Goal: Find specific page/section: Find specific page/section

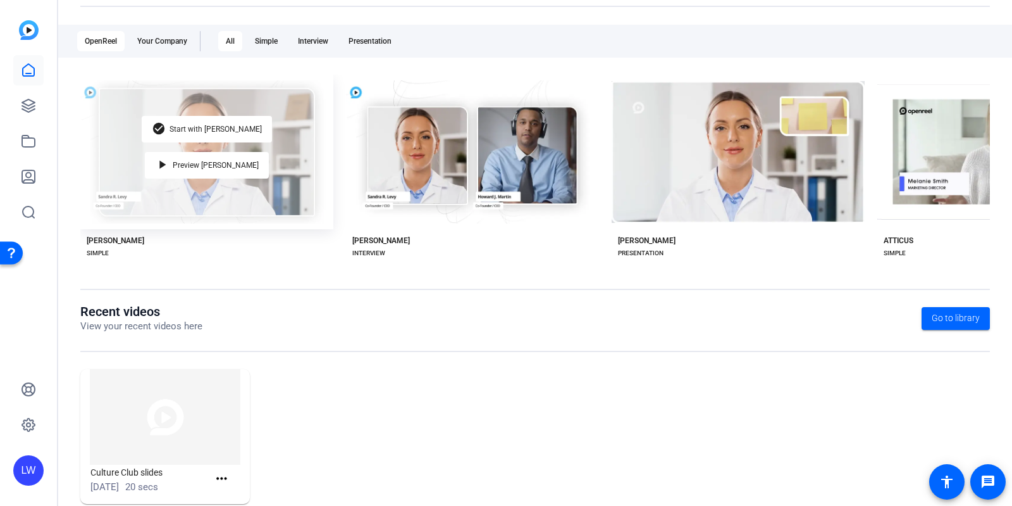
scroll to position [219, 0]
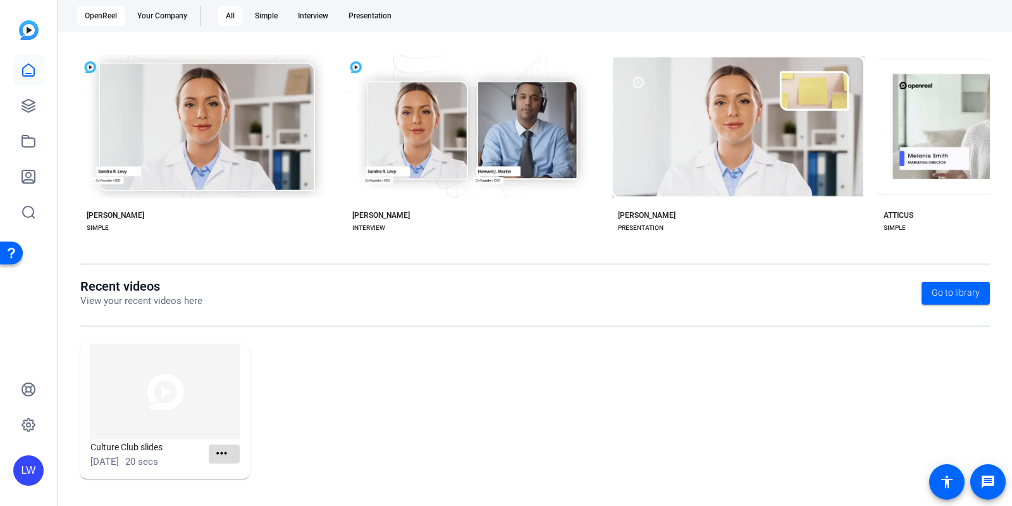
click at [214, 450] on mat-icon "more_horiz" at bounding box center [222, 453] width 16 height 16
click at [518, 355] on div at bounding box center [506, 253] width 1012 height 506
click at [28, 134] on icon at bounding box center [28, 141] width 15 height 15
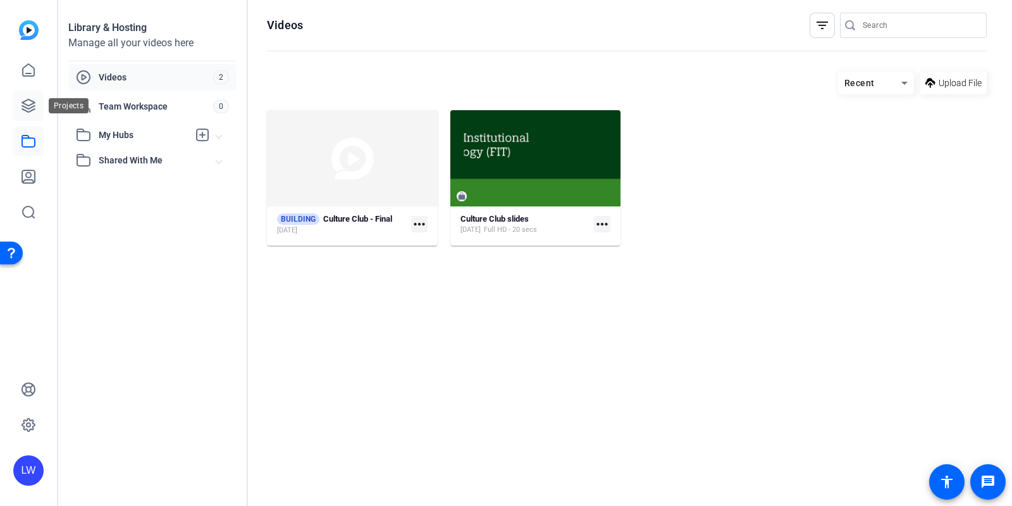
click at [25, 103] on icon at bounding box center [28, 105] width 15 height 15
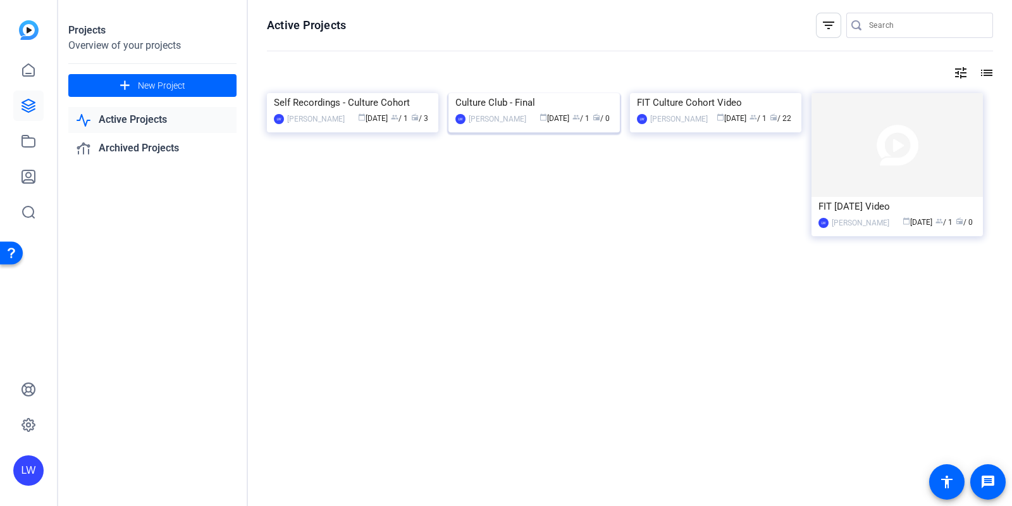
click at [545, 93] on img at bounding box center [534, 93] width 171 height 0
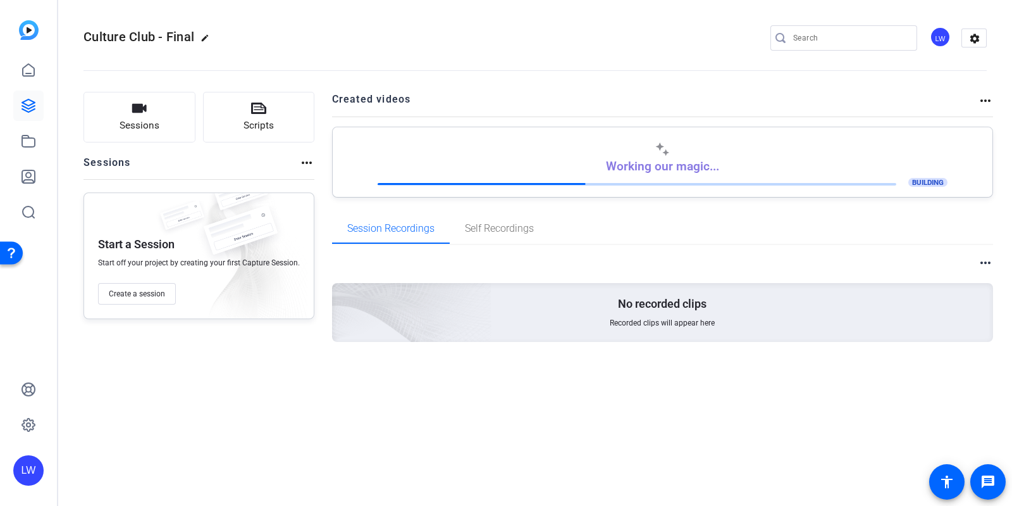
click at [981, 99] on mat-icon "more_horiz" at bounding box center [985, 100] width 15 height 15
click at [981, 99] on div at bounding box center [506, 253] width 1012 height 506
click at [218, 424] on div "Culture Club - Final edit LW settings Sessions Scripts Sessions more_horiz Star…" at bounding box center [535, 253] width 954 height 506
